Goal: Transaction & Acquisition: Register for event/course

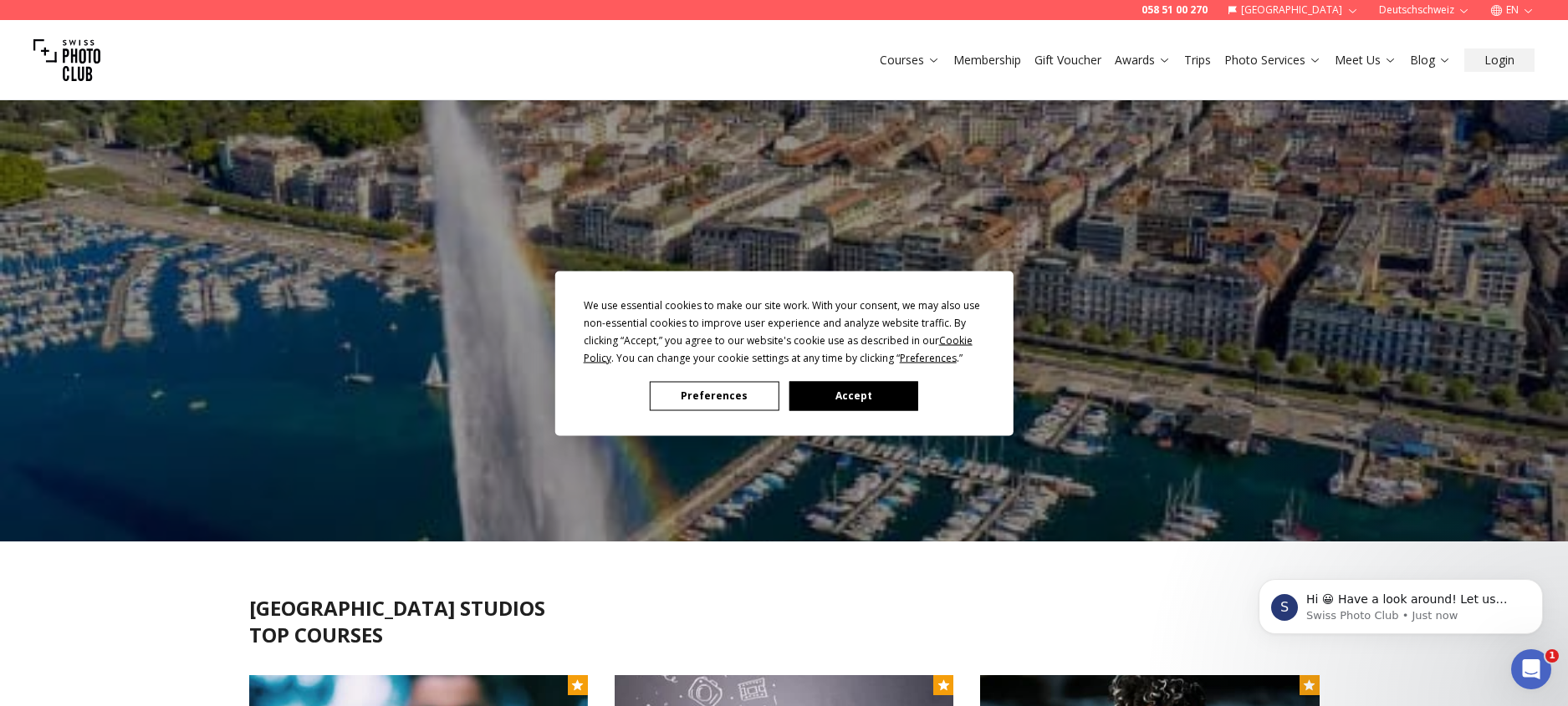
click at [843, 399] on button "Accept" at bounding box center [853, 396] width 129 height 29
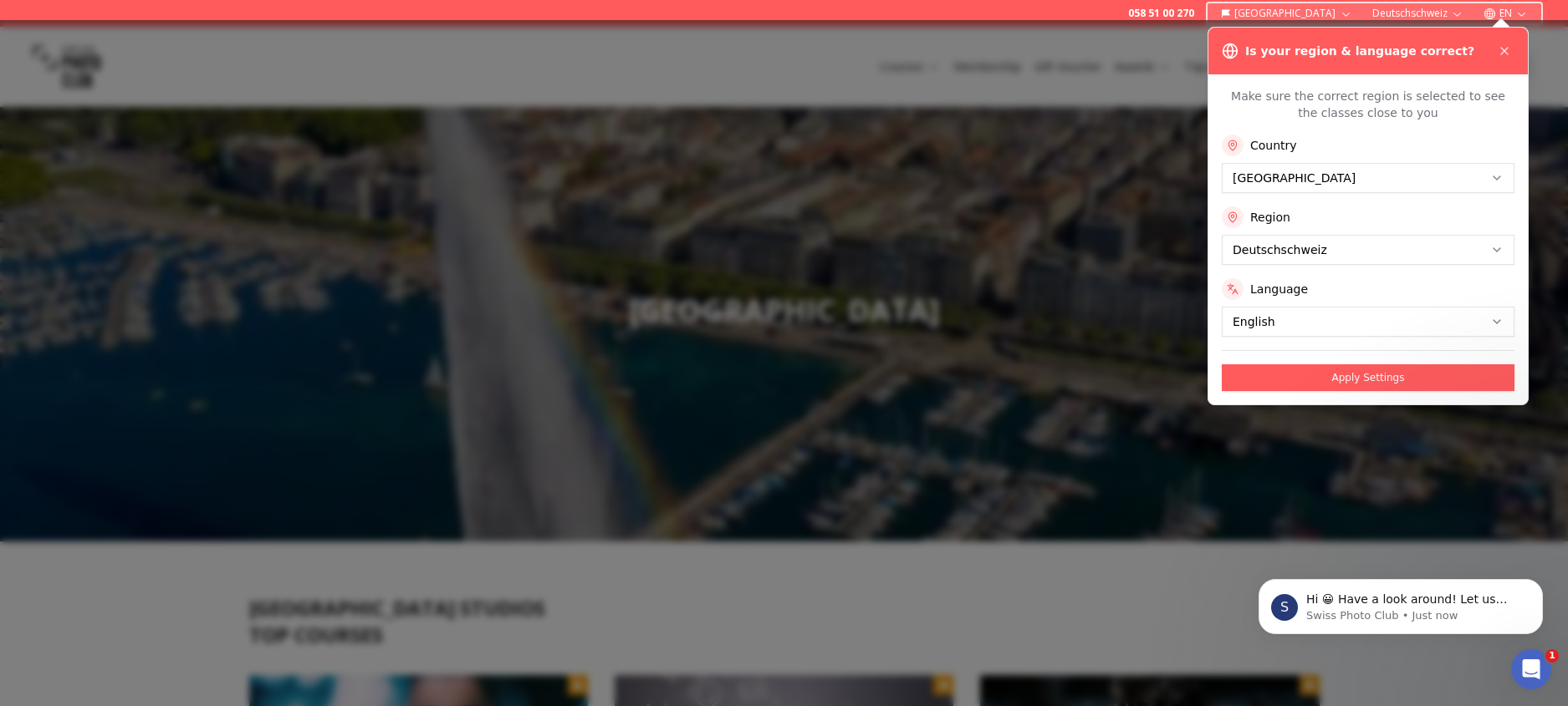
click at [1497, 51] on button at bounding box center [1504, 50] width 20 height 20
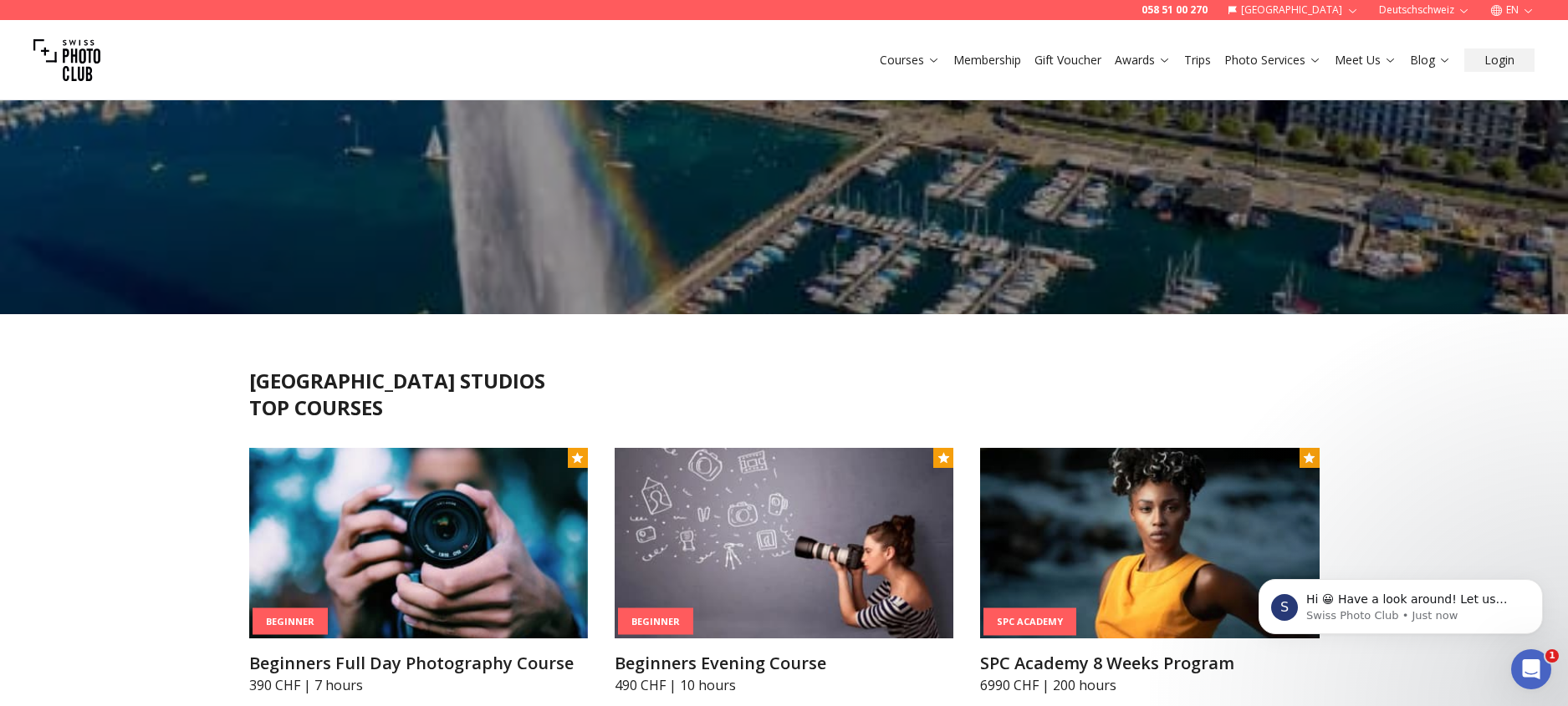
scroll to position [353, 0]
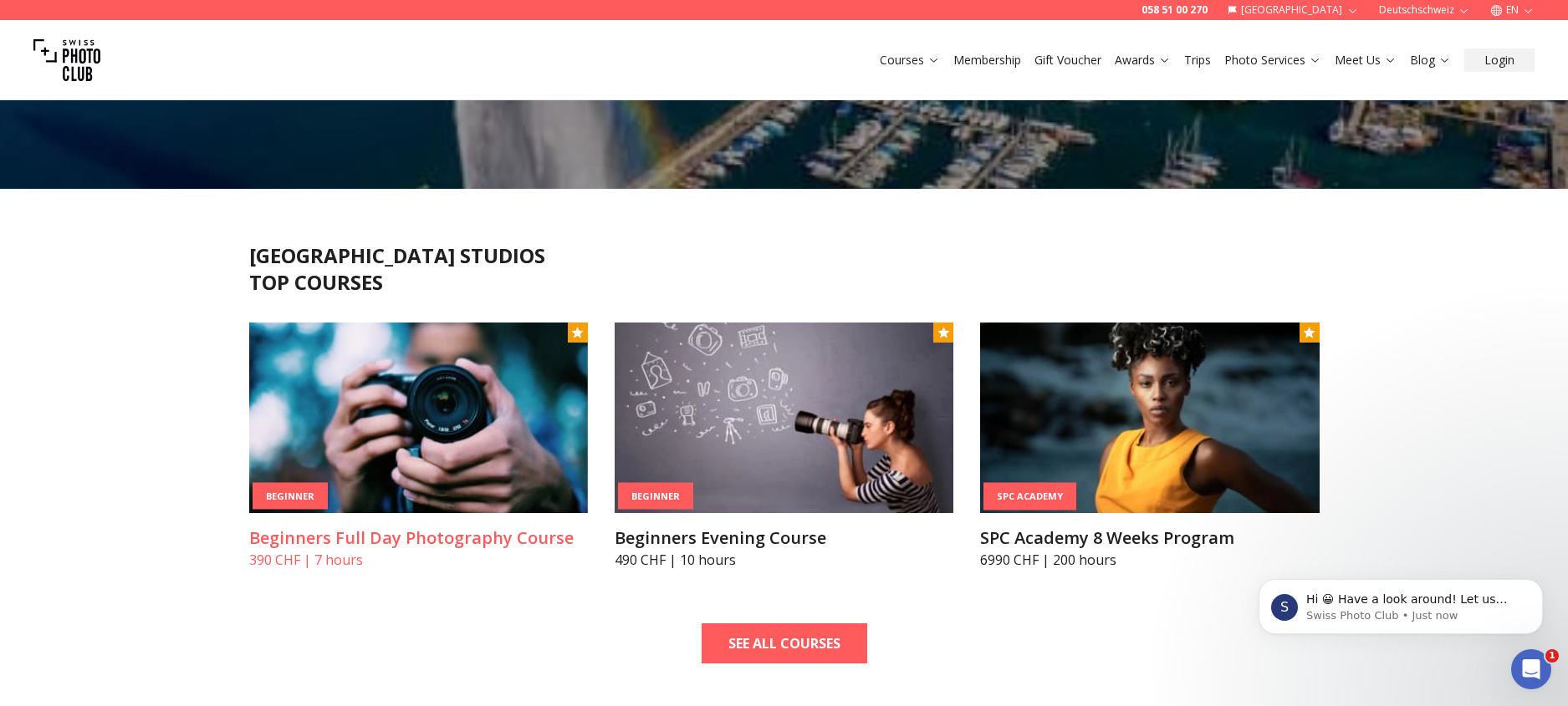
click at [295, 532] on h3 "Beginners Full Day Photography Course" at bounding box center [419, 539] width 339 height 24
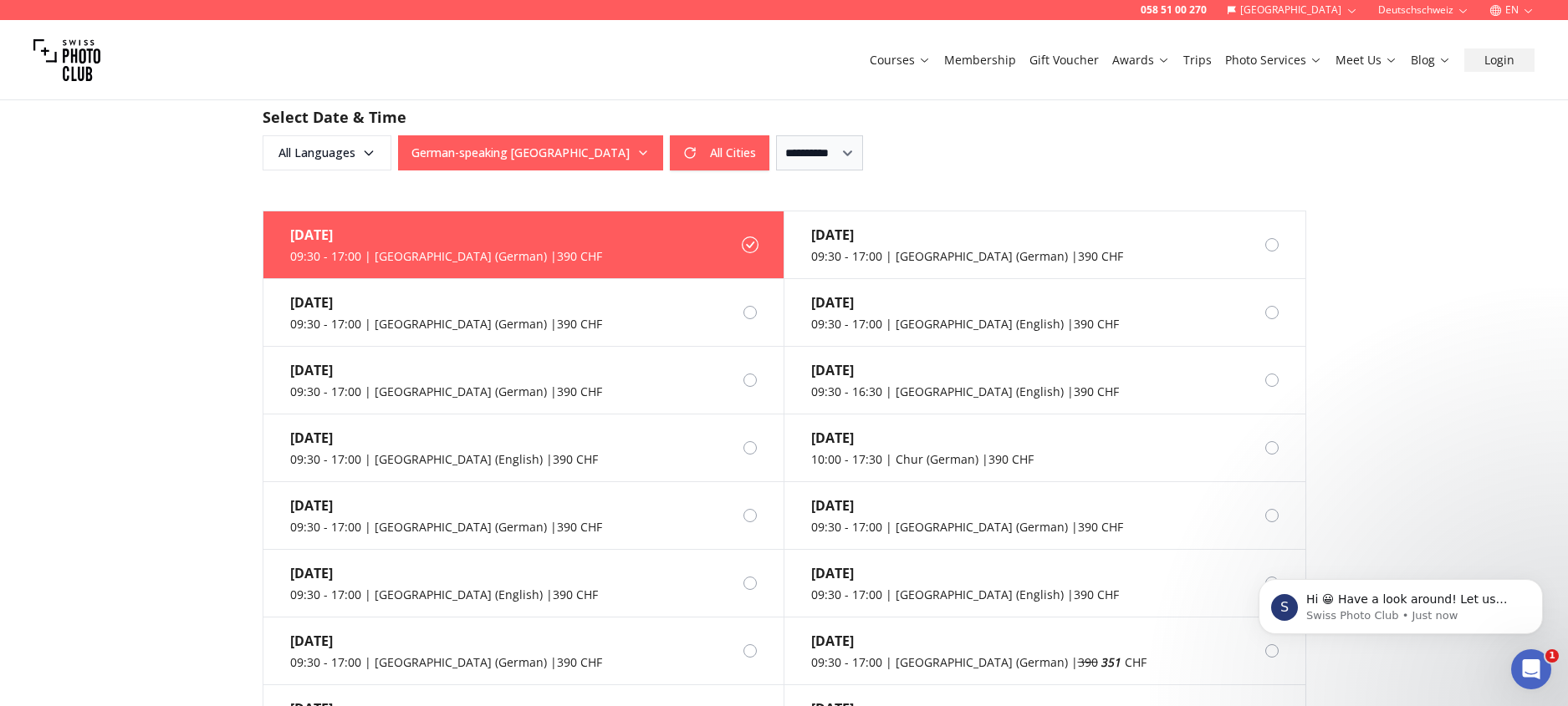
scroll to position [1247, 0]
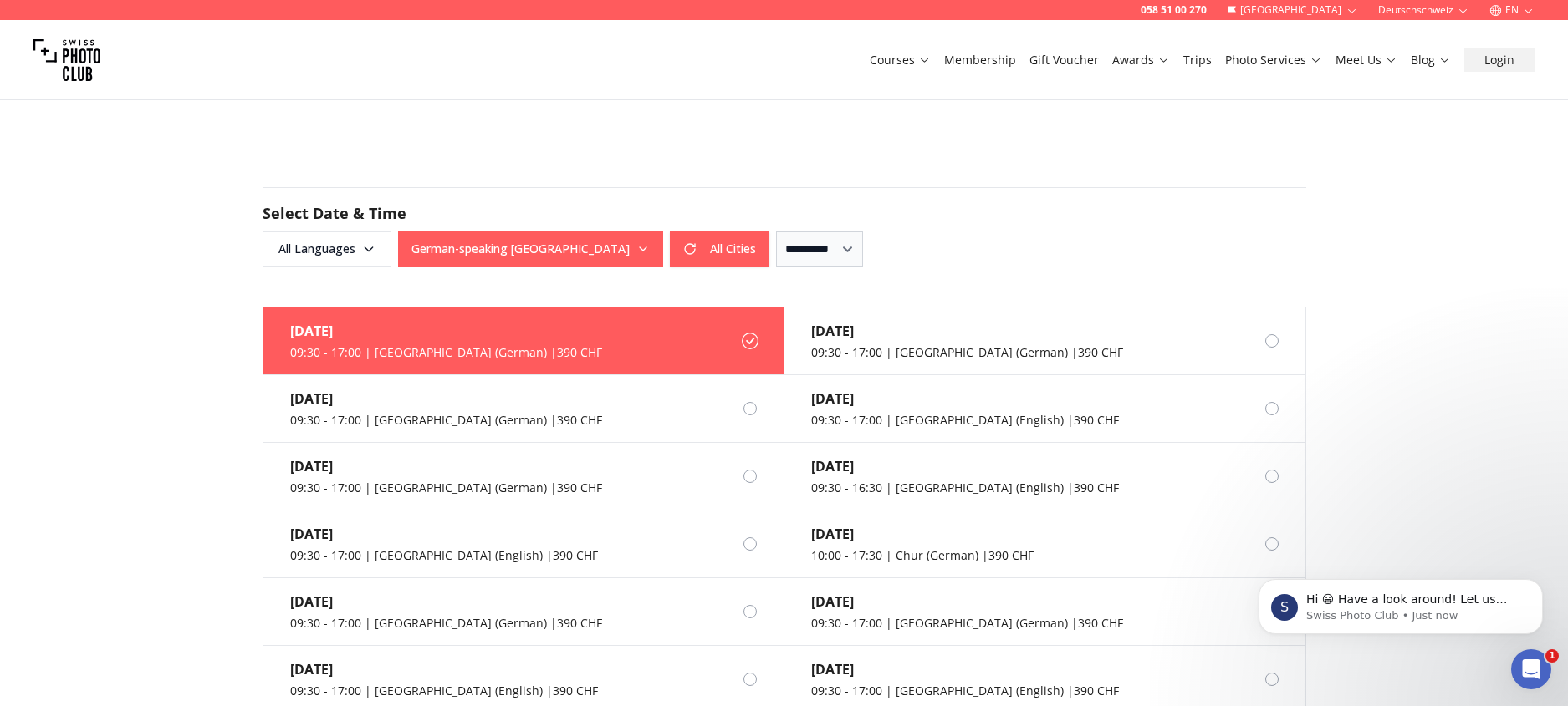
click at [470, 238] on button "German-speaking [GEOGRAPHIC_DATA]" at bounding box center [530, 248] width 266 height 35
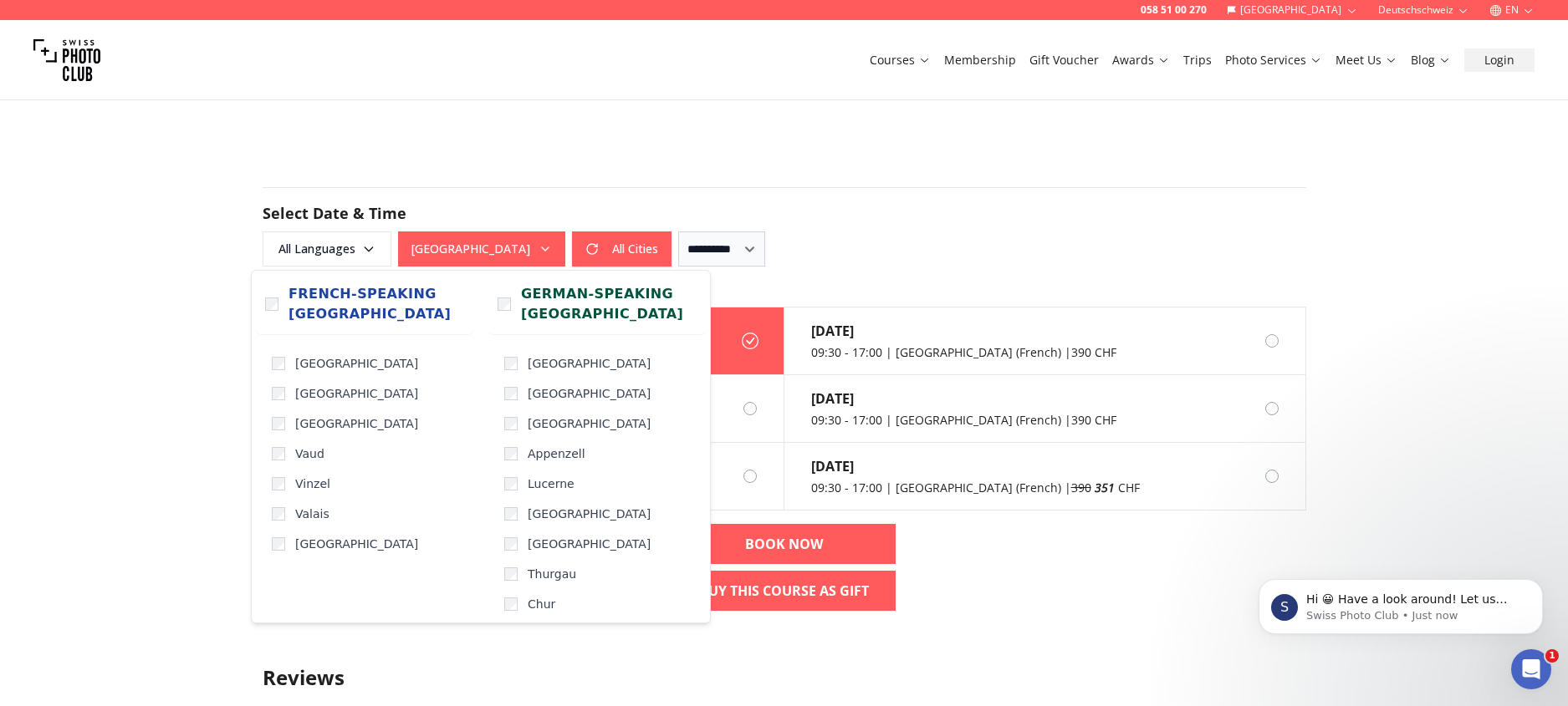
click at [134, 354] on div "058 51 00 270 [GEOGRAPHIC_DATA] Deutschschweiz EN Courses Membership Gift Vouch…" at bounding box center [784, 407] width 1568 height 3309
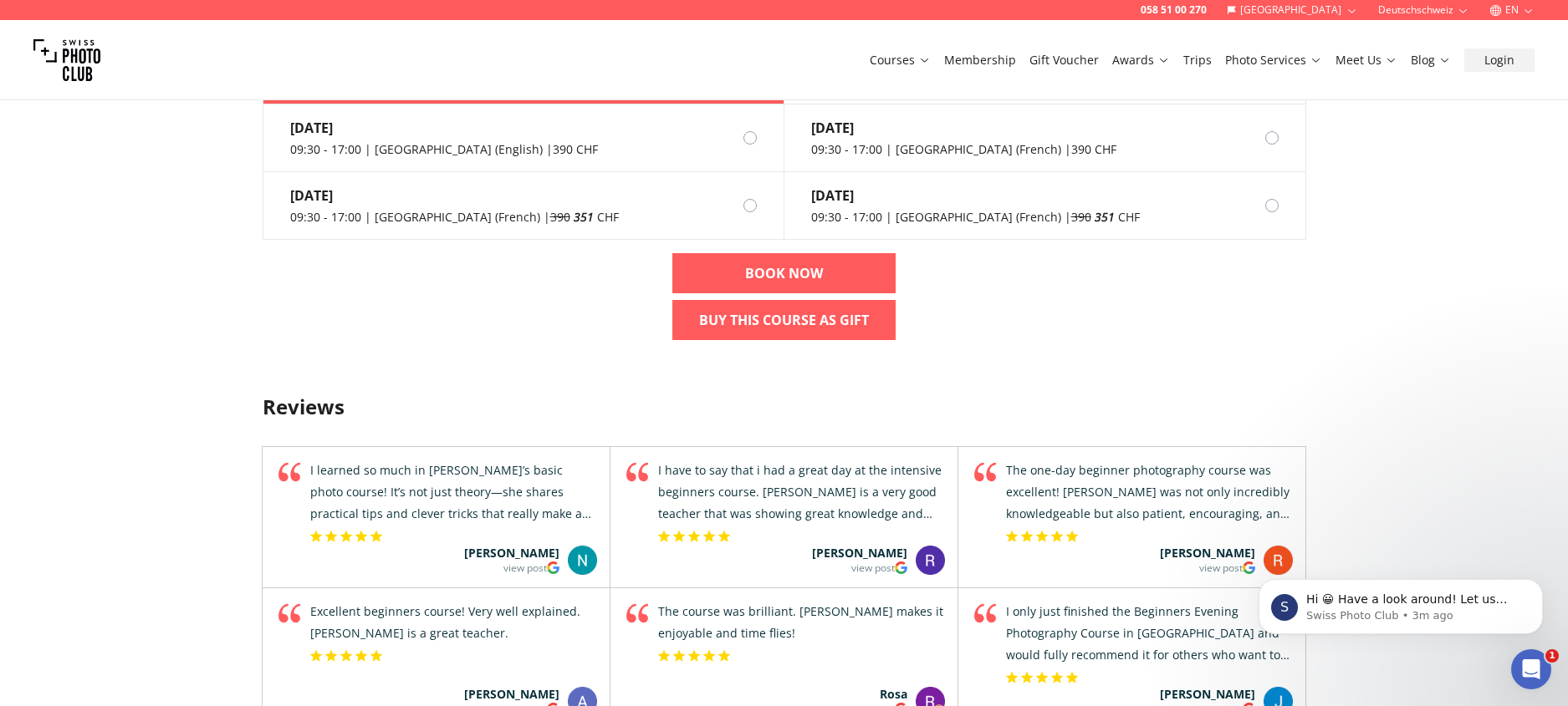
scroll to position [1520, 0]
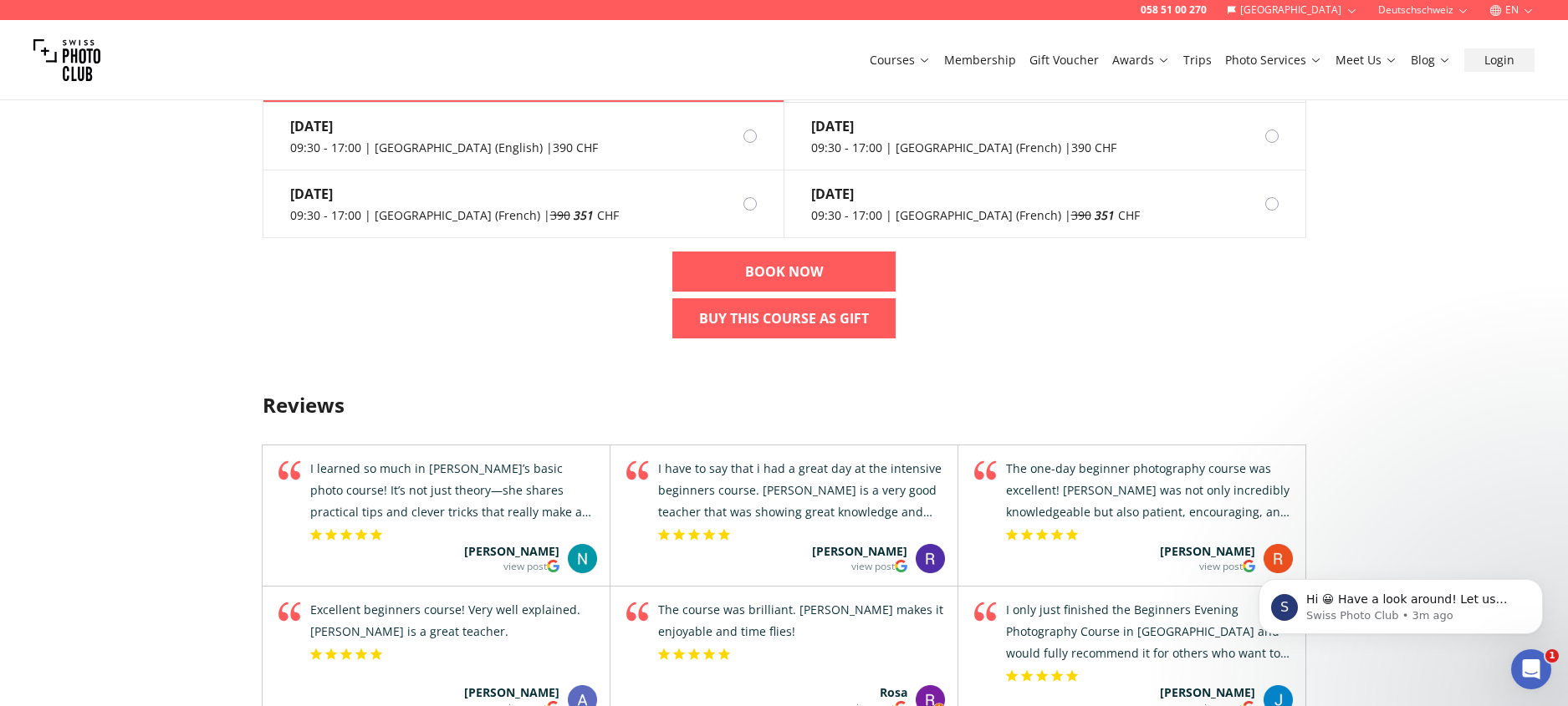
click at [405, 468] on div "I learned so much in [PERSON_NAME]’s basic photo course! It’s not just theory—s…" at bounding box center [452, 490] width 289 height 66
click at [107, 468] on div "058 51 00 270 [GEOGRAPHIC_DATA] Deutschschweiz EN Courses Membership Gift Vouch…" at bounding box center [784, 135] width 1568 height 3309
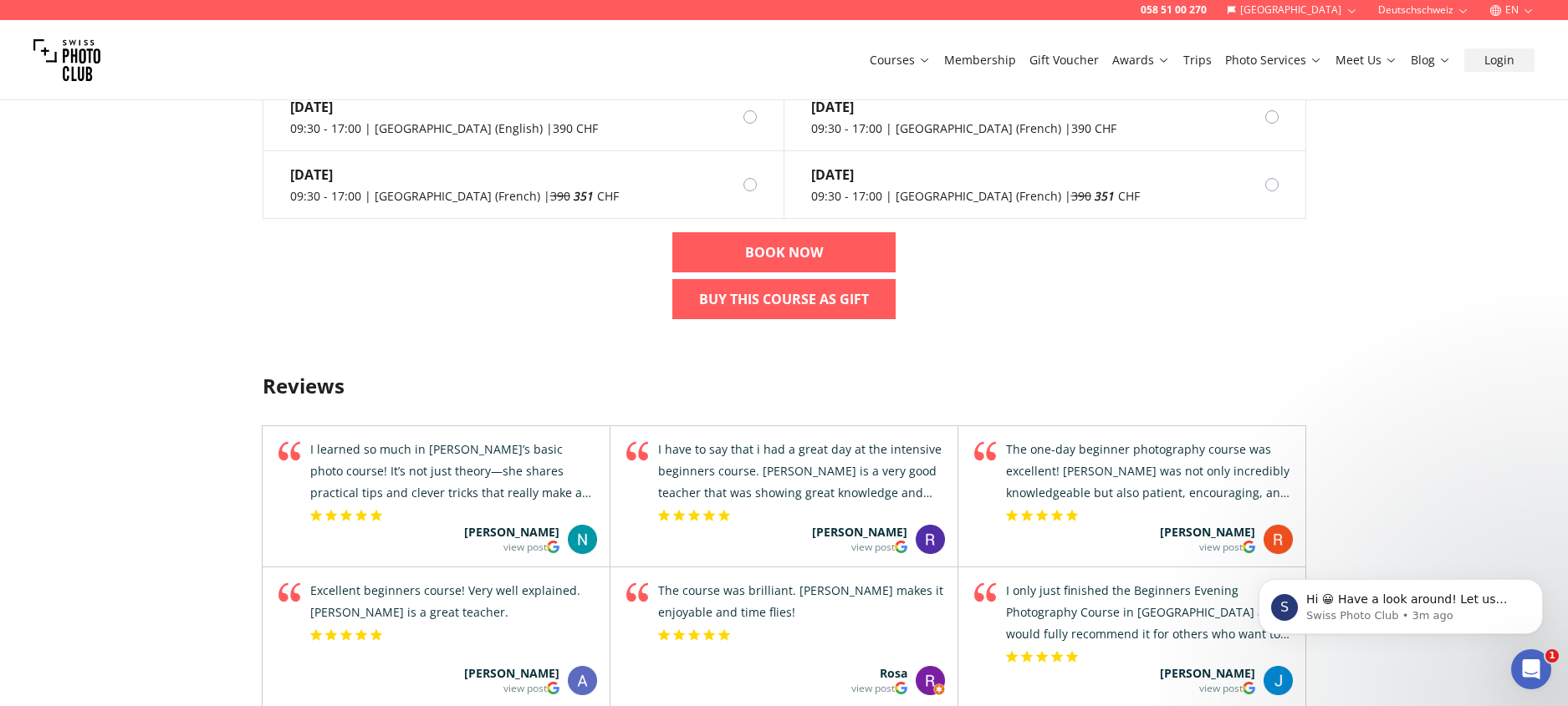
scroll to position [1649, 0]
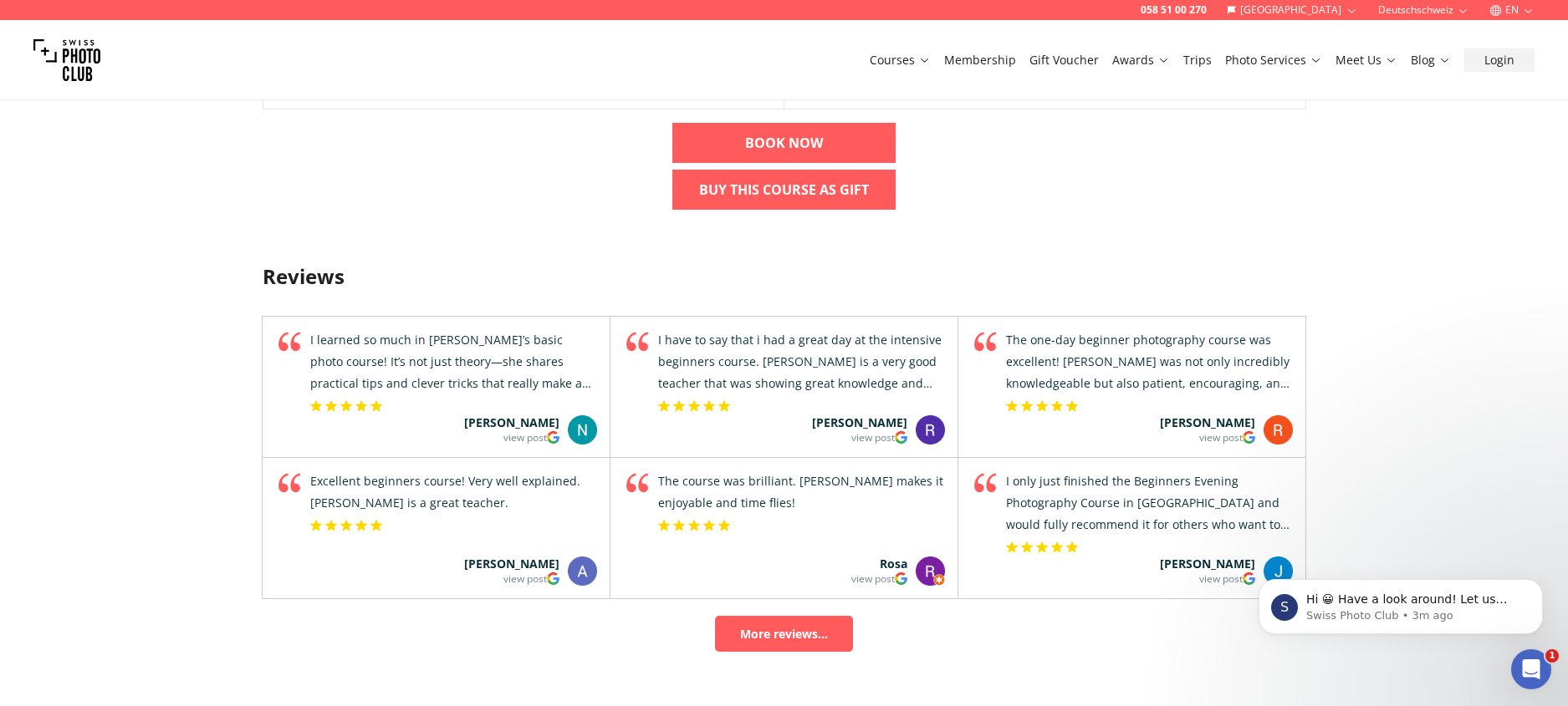
click at [384, 488] on div "Excellent beginners course! Very well explained. [PERSON_NAME] is a great teach…" at bounding box center [452, 493] width 289 height 44
click at [124, 462] on div "058 51 00 270 [GEOGRAPHIC_DATA] Deutschschweiz EN Courses Membership Gift Vouch…" at bounding box center [784, 6] width 1568 height 3309
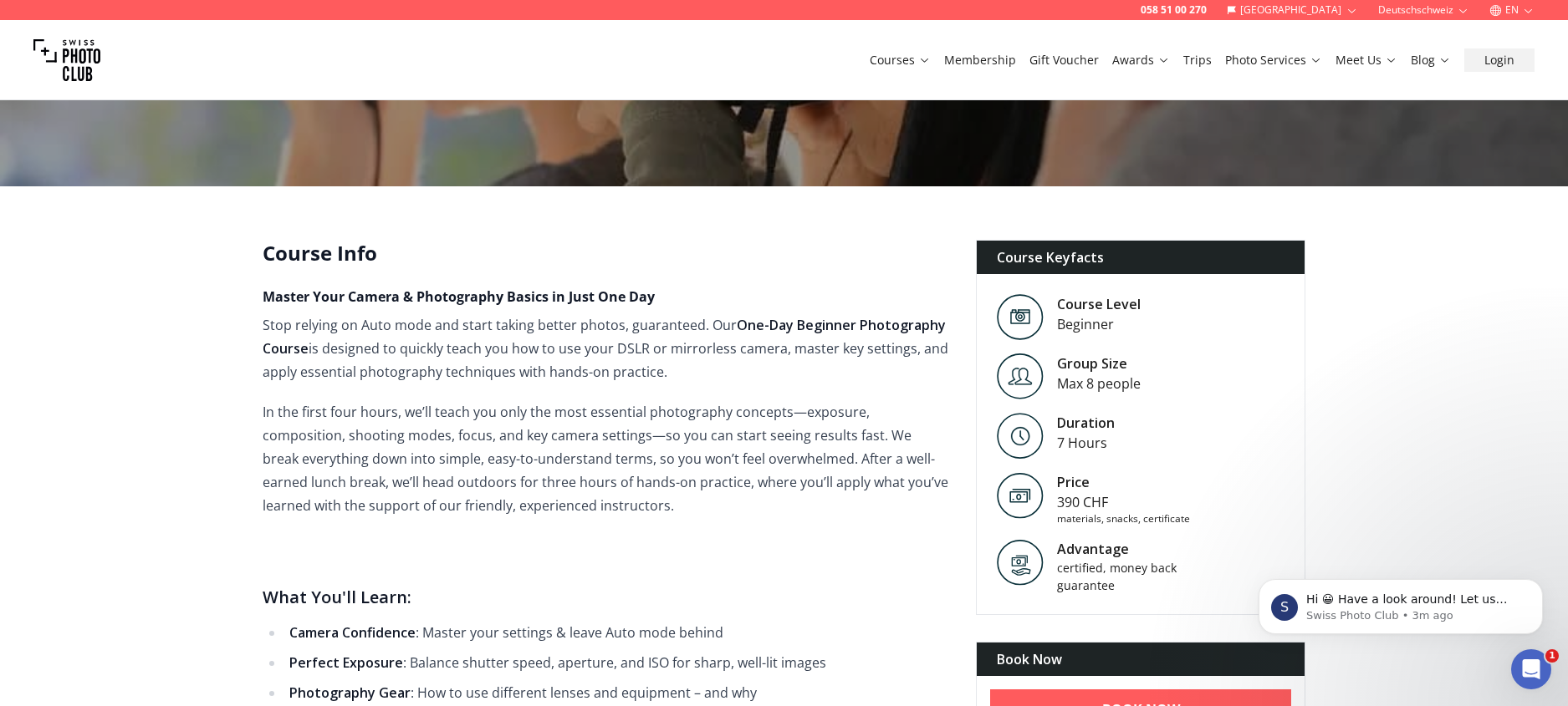
scroll to position [133, 0]
